Goal: Navigation & Orientation: Find specific page/section

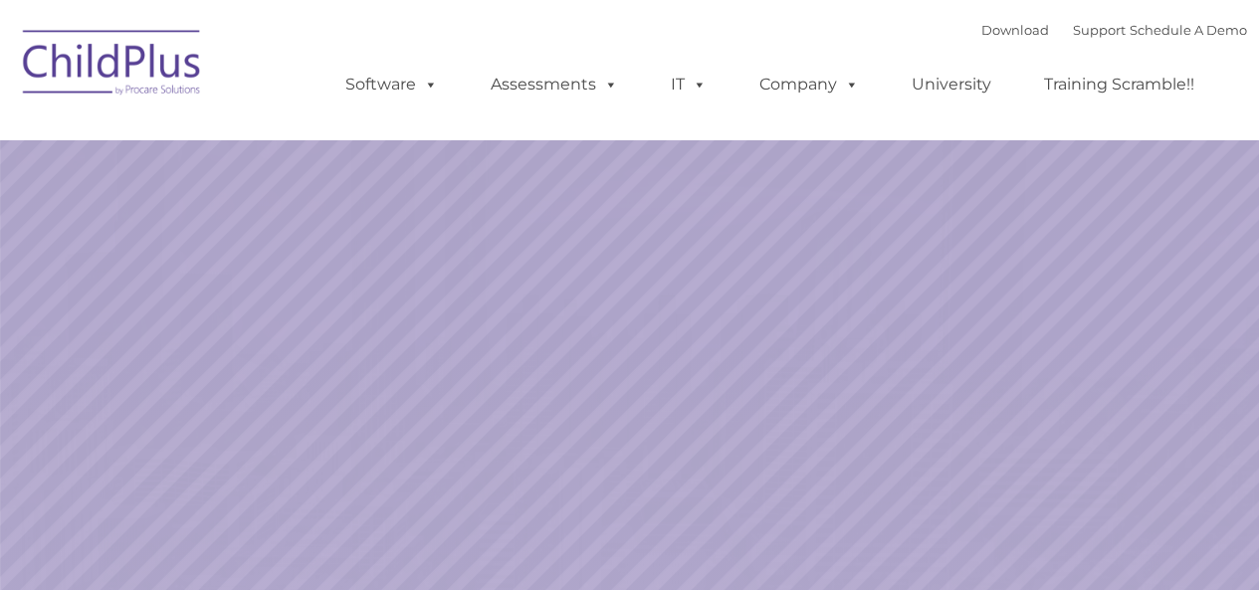
select select "MEDIUM"
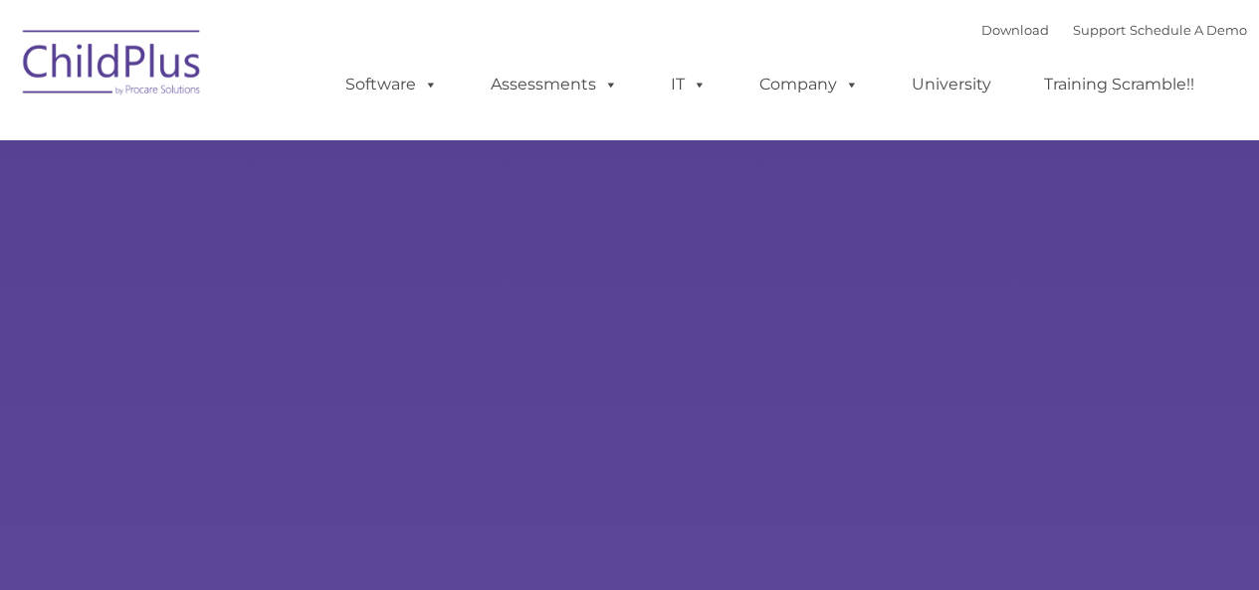
type input ""
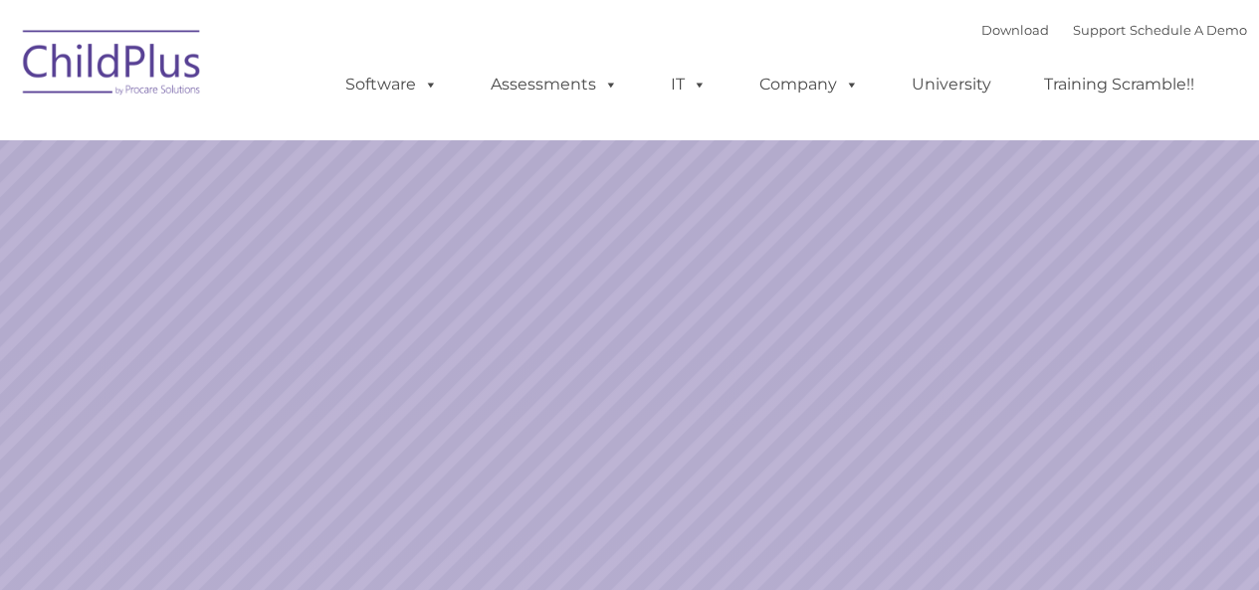
select select "MEDIUM"
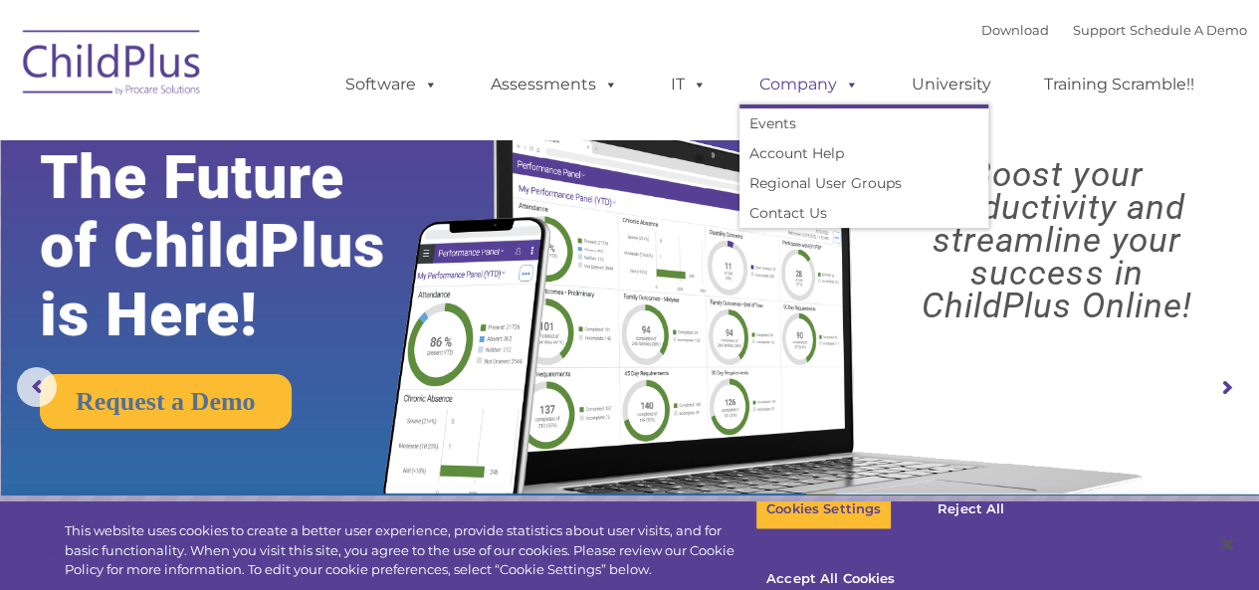
click at [820, 94] on link "Company" at bounding box center [808, 85] width 139 height 40
